Goal: Information Seeking & Learning: Learn about a topic

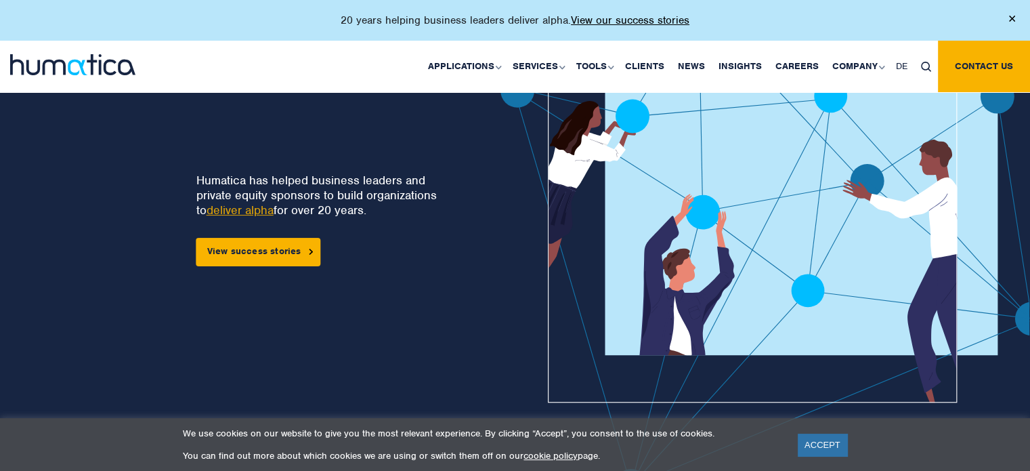
scroll to position [98, 0]
click at [0, 0] on link "About Humatica" at bounding box center [0, 0] width 0 height 0
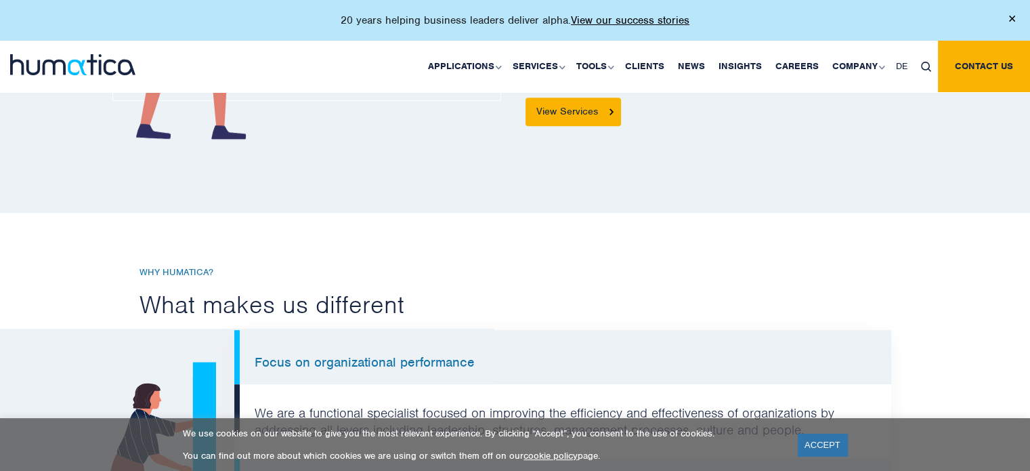
scroll to position [808, 0]
click at [814, 66] on link "Careers" at bounding box center [797, 66] width 57 height 51
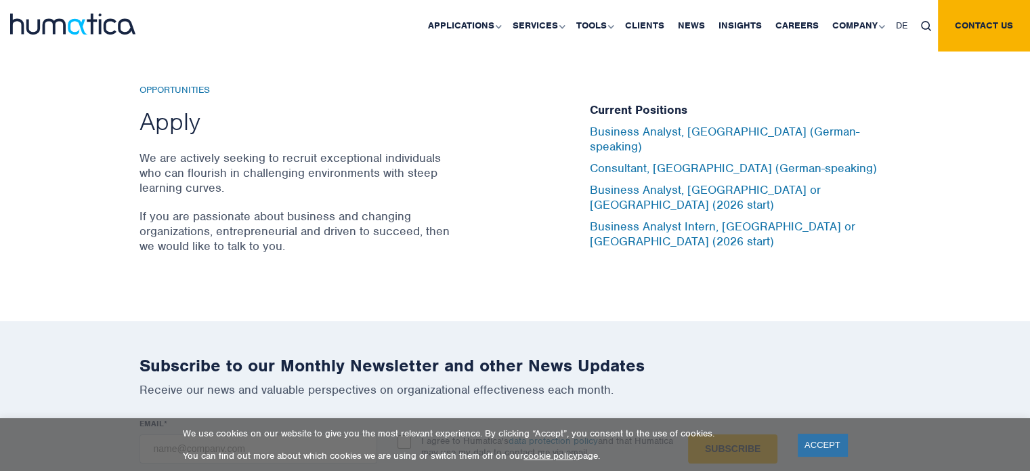
scroll to position [4492, 0]
click at [715, 191] on link "Business Analyst, London or Munich (2026 start)" at bounding box center [705, 197] width 231 height 30
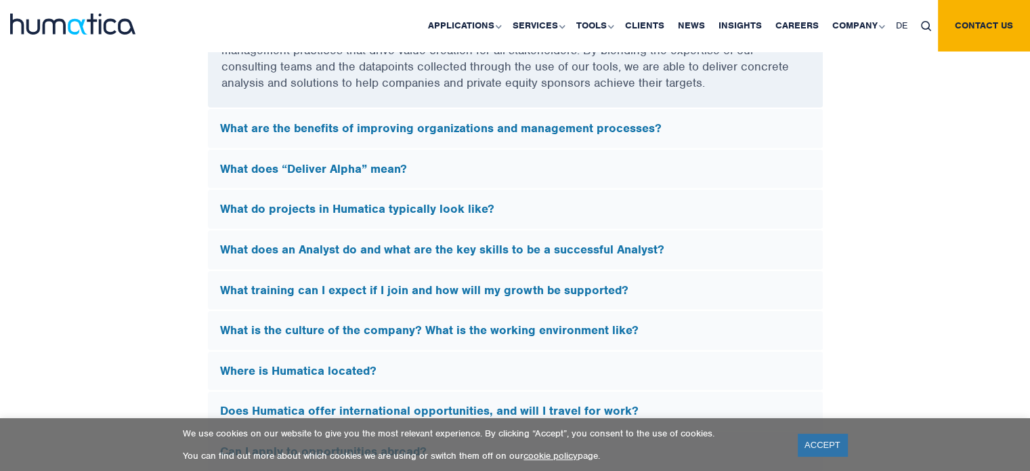
scroll to position [3875, 0]
click at [459, 211] on h5 "What do projects in Humatica typically look like?" at bounding box center [515, 208] width 591 height 15
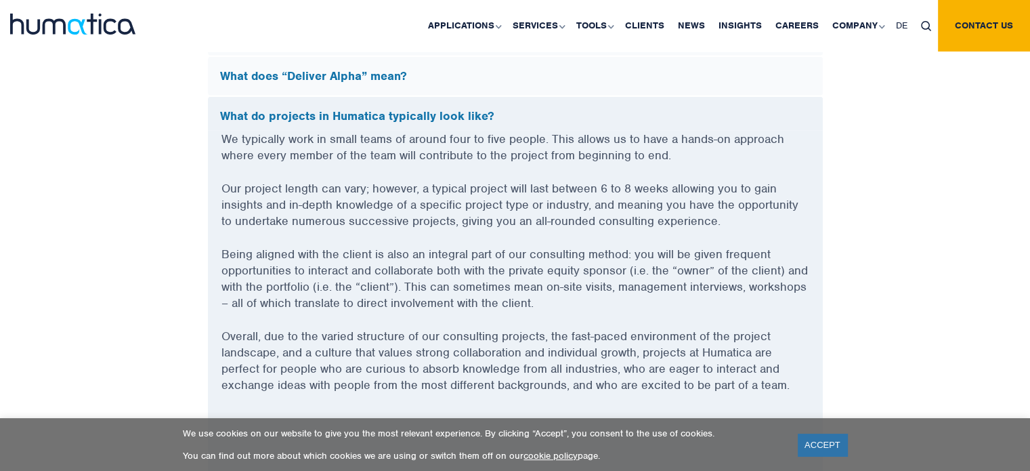
scroll to position [3760, 0]
